Goal: Find specific page/section: Find specific page/section

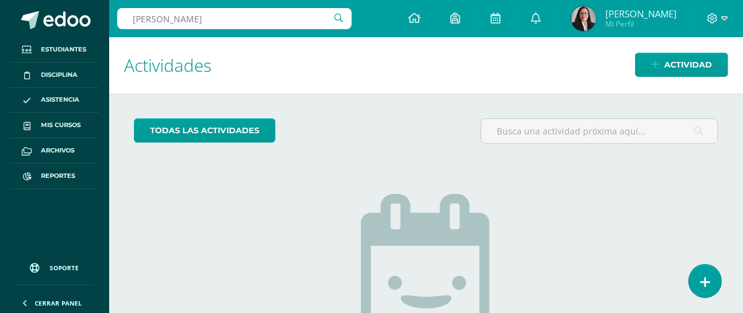
click at [284, 17] on input "Fatima Alem" at bounding box center [234, 18] width 235 height 21
type input "F"
type input "Sofía Sierra"
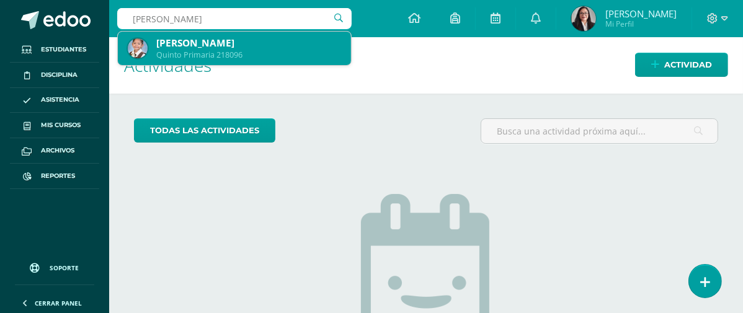
click at [262, 41] on div "[PERSON_NAME]" at bounding box center [248, 43] width 185 height 13
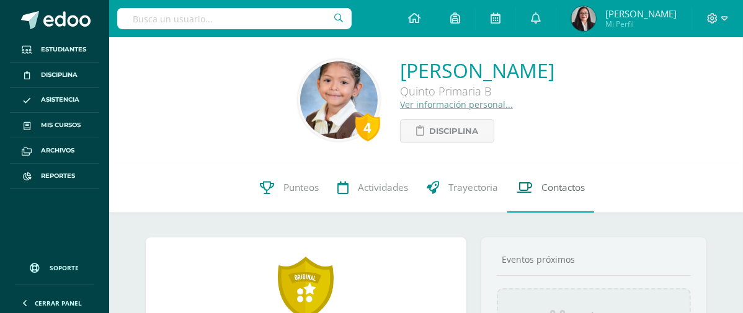
click at [551, 189] on span "Contactos" at bounding box center [563, 187] width 43 height 13
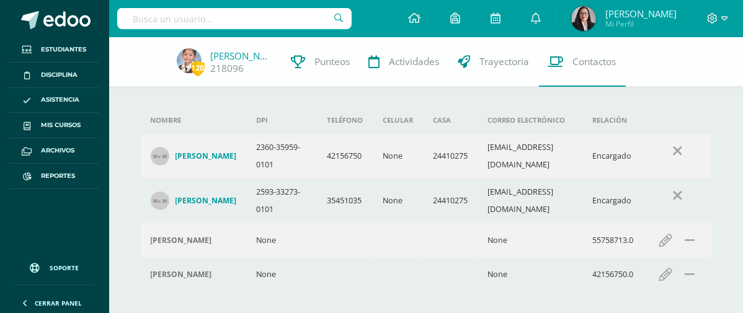
click at [261, 16] on input "text" at bounding box center [234, 18] width 235 height 21
click at [140, 17] on input "text" at bounding box center [234, 18] width 235 height 21
click at [158, 17] on input "text" at bounding box center [234, 18] width 235 height 21
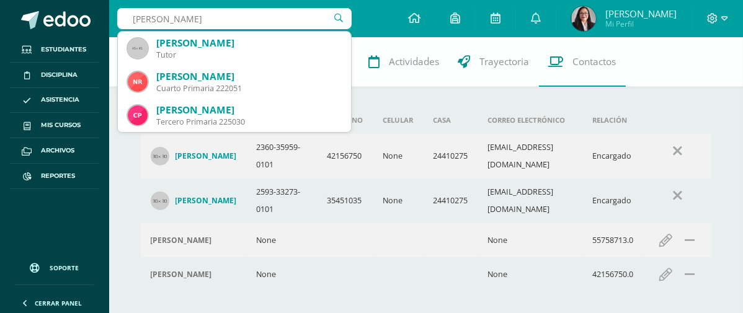
type input "Nicole Zavala"
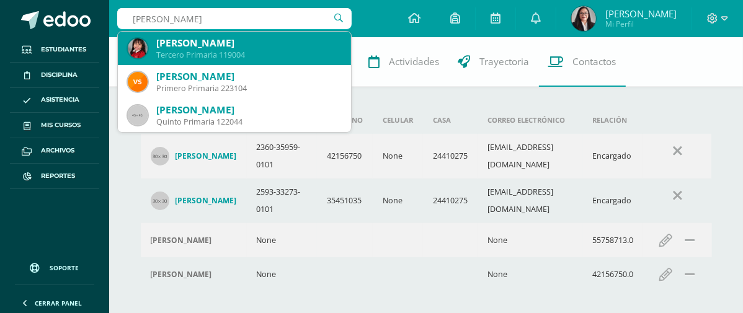
click at [251, 58] on div "Tercero Primaria 119004" at bounding box center [248, 55] width 185 height 11
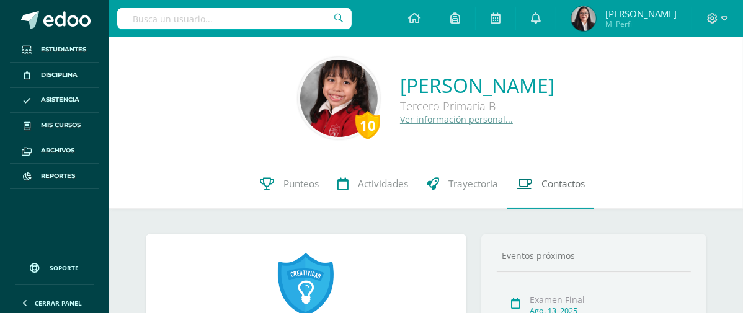
click at [565, 184] on span "Contactos" at bounding box center [563, 183] width 43 height 13
